Goal: Task Accomplishment & Management: Use online tool/utility

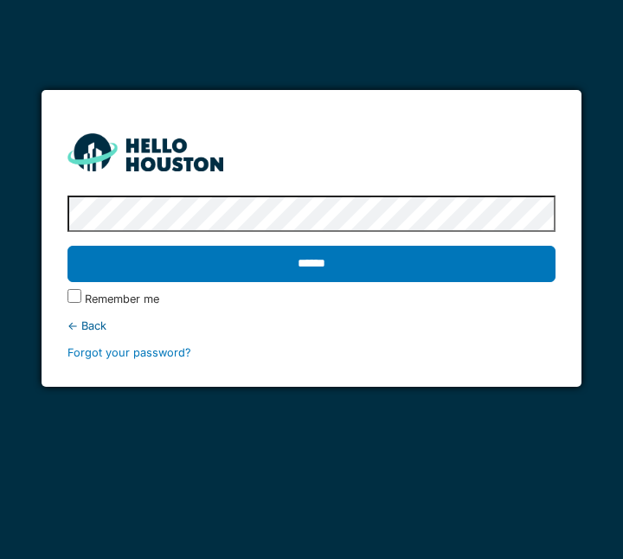
click at [500, 263] on input "******" at bounding box center [311, 264] width 489 height 36
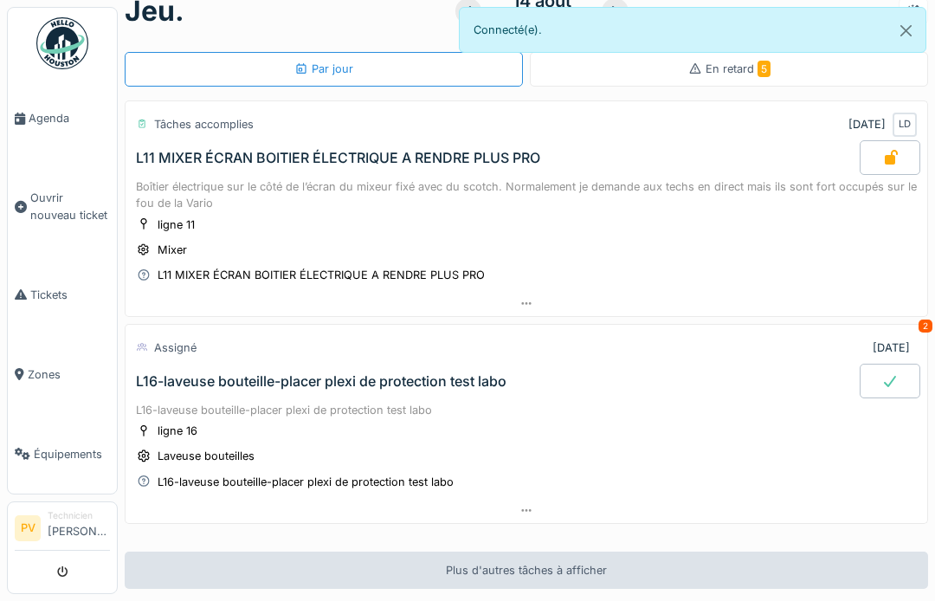
scroll to position [30, 0]
click at [43, 112] on span "Agenda" at bounding box center [69, 118] width 81 height 16
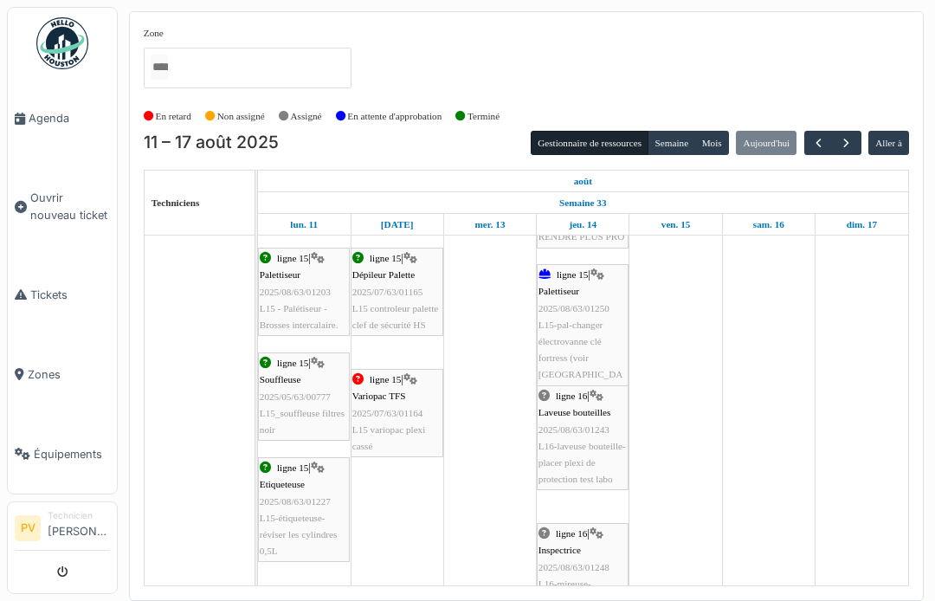
scroll to position [729, 0]
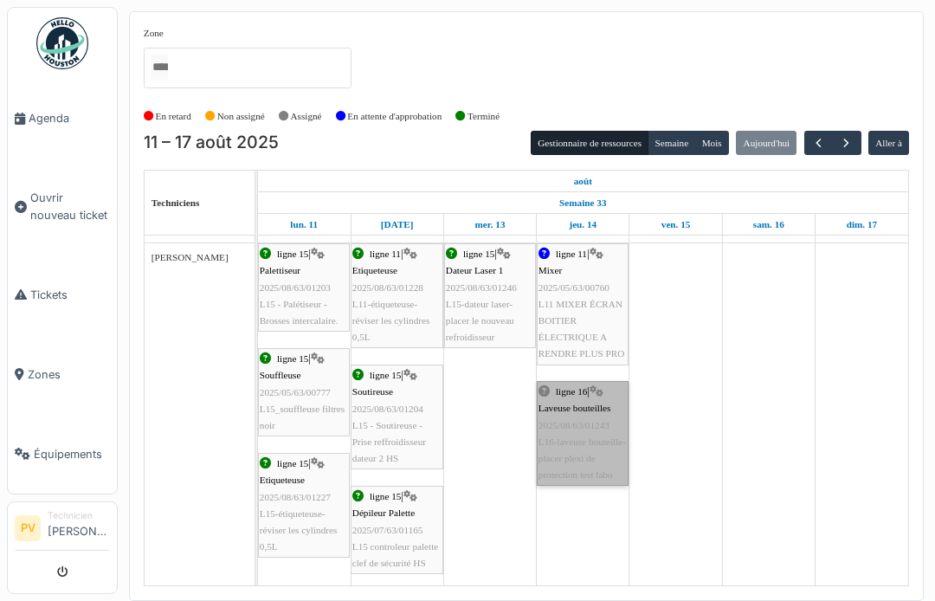
click at [610, 404] on link "ligne 16 | Laveuse bouteilles 2025/08/63/01243 L16-laveuse bouteille-placer ple…" at bounding box center [582, 433] width 92 height 105
click at [577, 392] on link "ligne 16 | Laveuse bouteilles 2025/08/63/01243 L16-laveuse bouteille-placer ple…" at bounding box center [582, 433] width 92 height 105
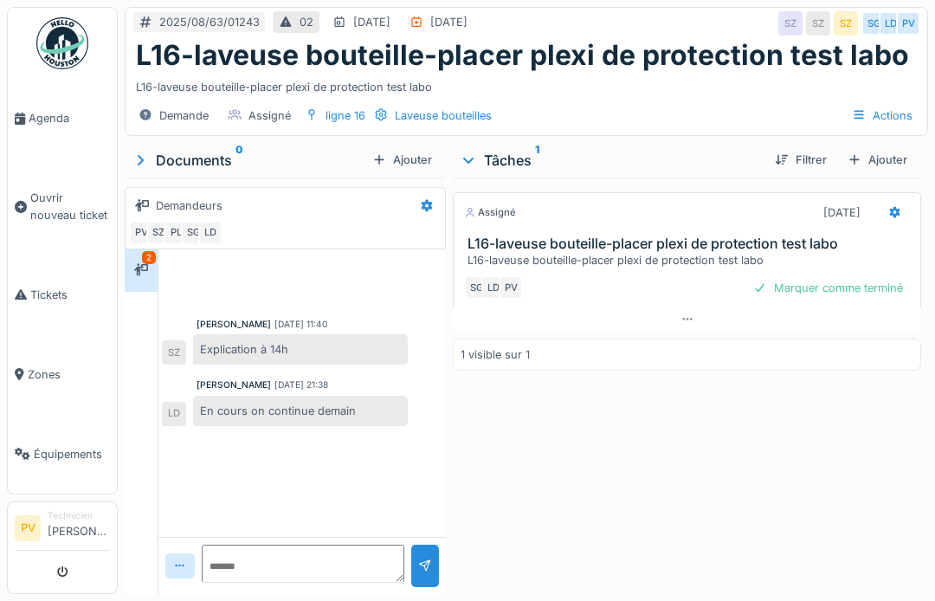
click at [60, 571] on icon "submit" at bounding box center [62, 572] width 11 height 11
